Goal: Task Accomplishment & Management: Use online tool/utility

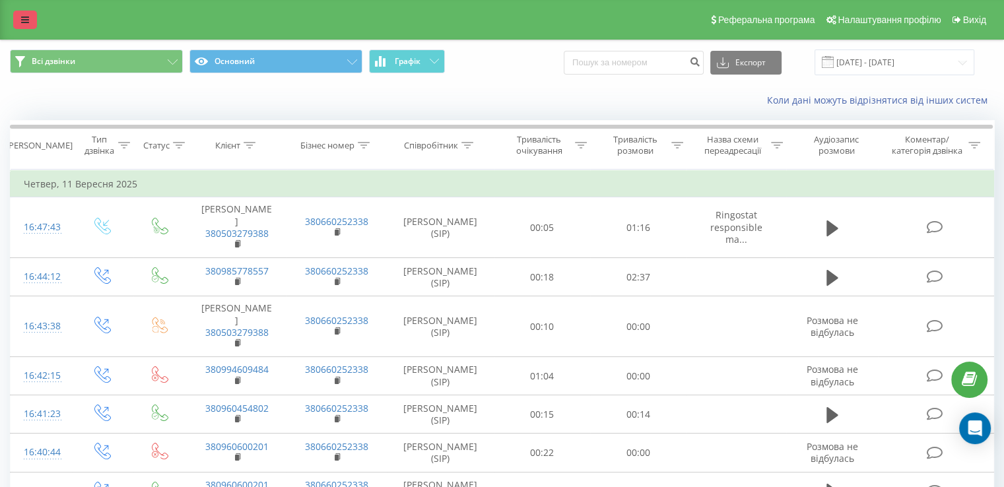
click at [24, 19] on icon at bounding box center [25, 19] width 8 height 9
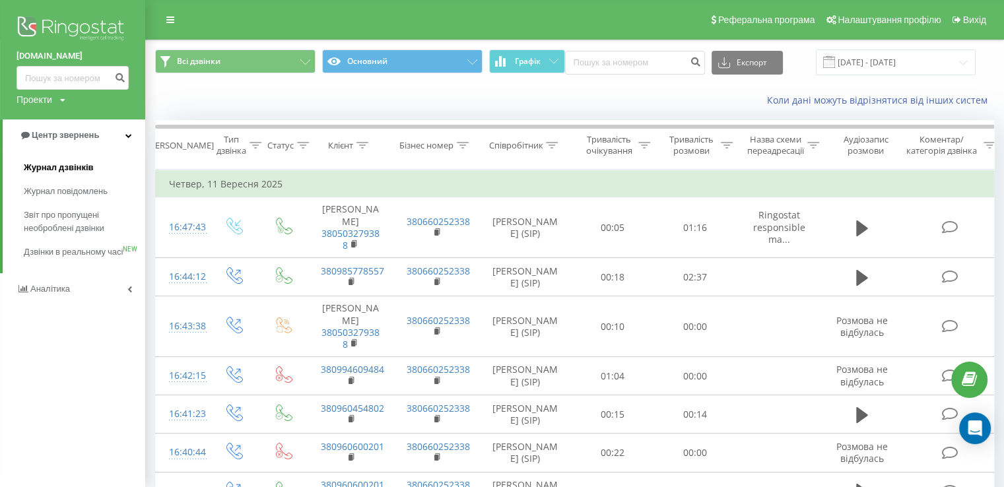
click at [51, 169] on span "Журнал дзвінків" at bounding box center [59, 167] width 70 height 13
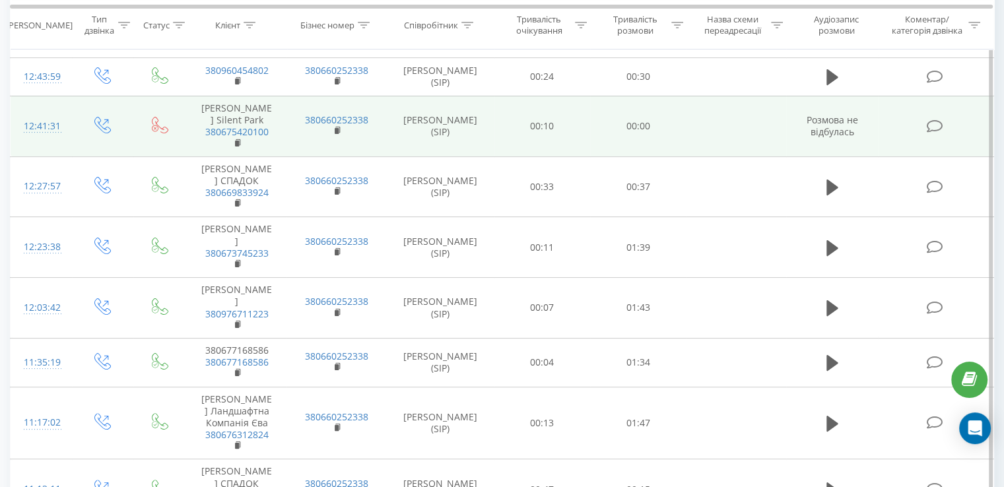
scroll to position [66, 0]
